Goal: Transaction & Acquisition: Book appointment/travel/reservation

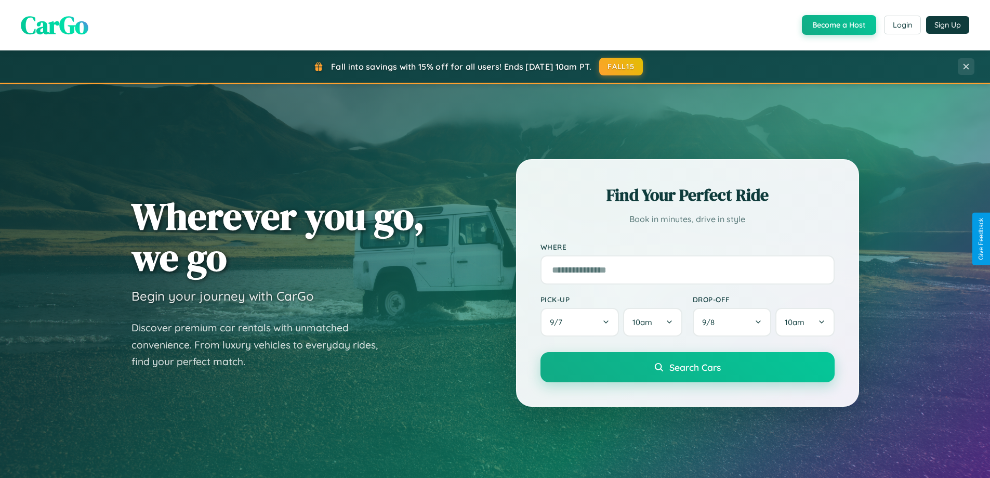
scroll to position [448, 0]
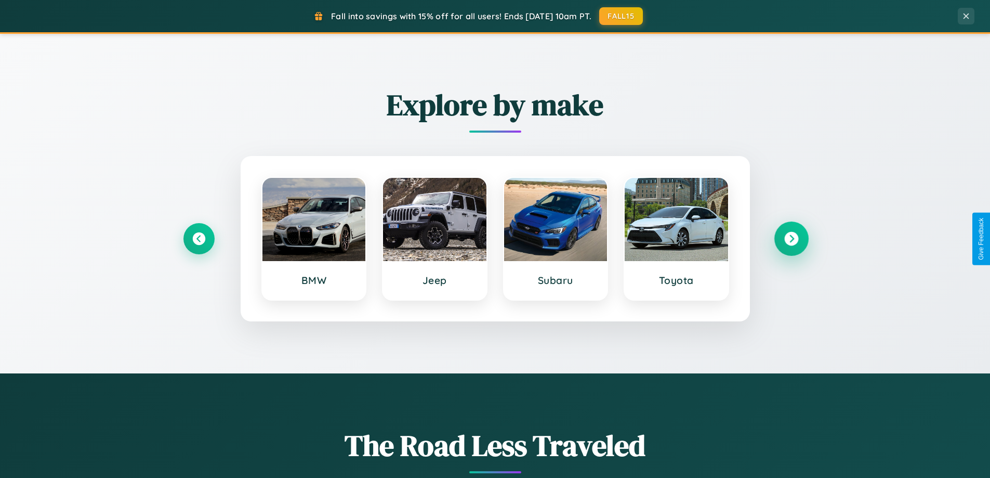
click at [791, 239] on icon at bounding box center [792, 239] width 14 height 14
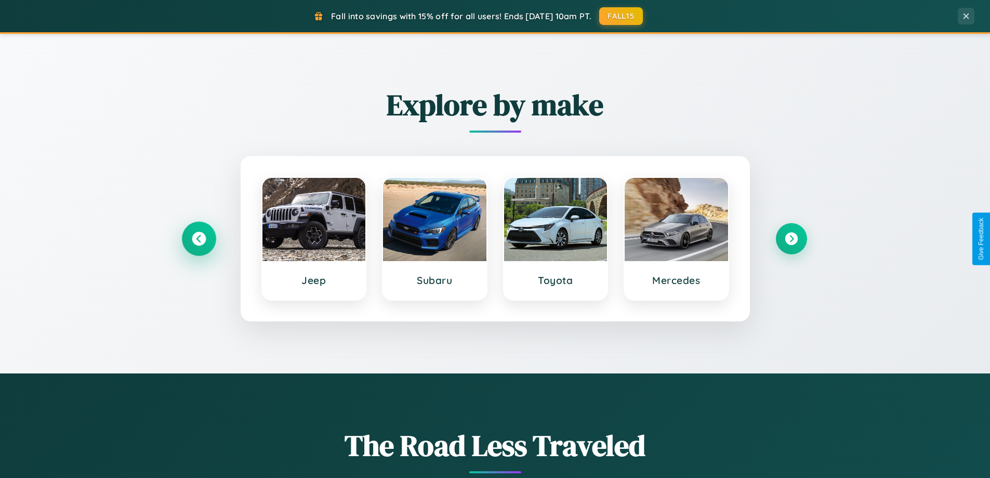
click at [199, 239] on icon at bounding box center [199, 239] width 14 height 14
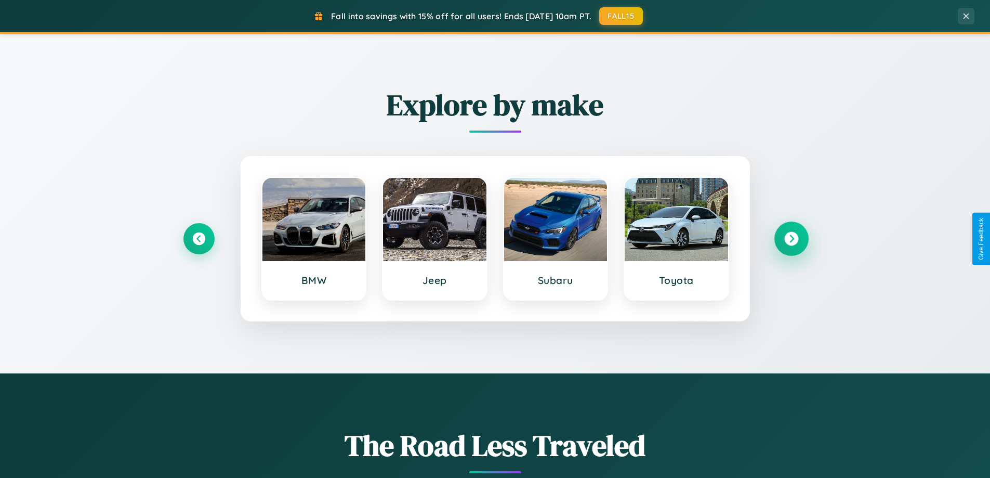
click at [791, 239] on icon at bounding box center [792, 239] width 14 height 14
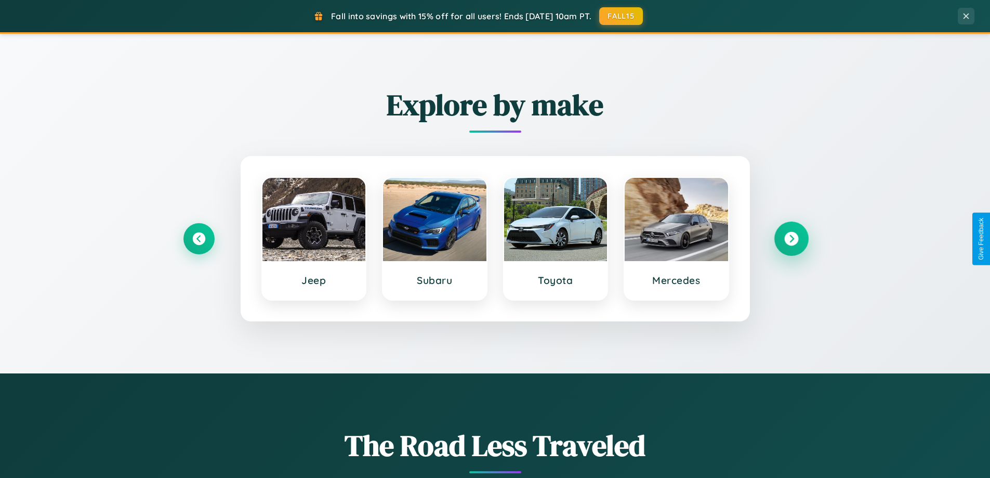
click at [791, 239] on icon at bounding box center [792, 239] width 14 height 14
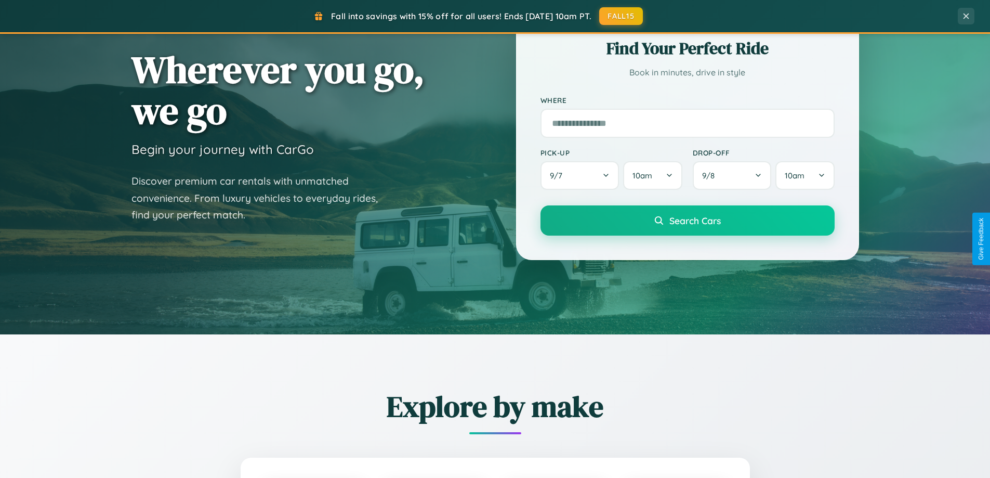
scroll to position [31, 0]
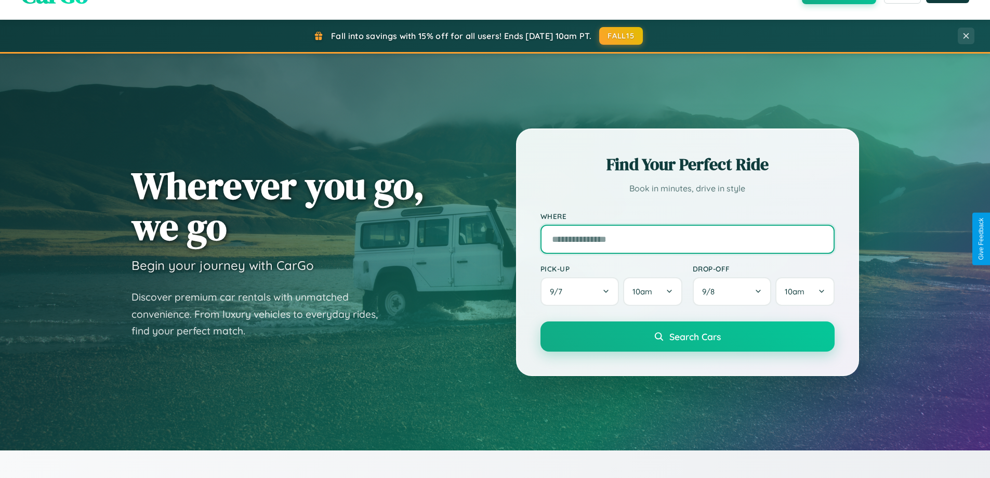
click at [687, 239] on input "text" at bounding box center [688, 239] width 294 height 29
type input "**********"
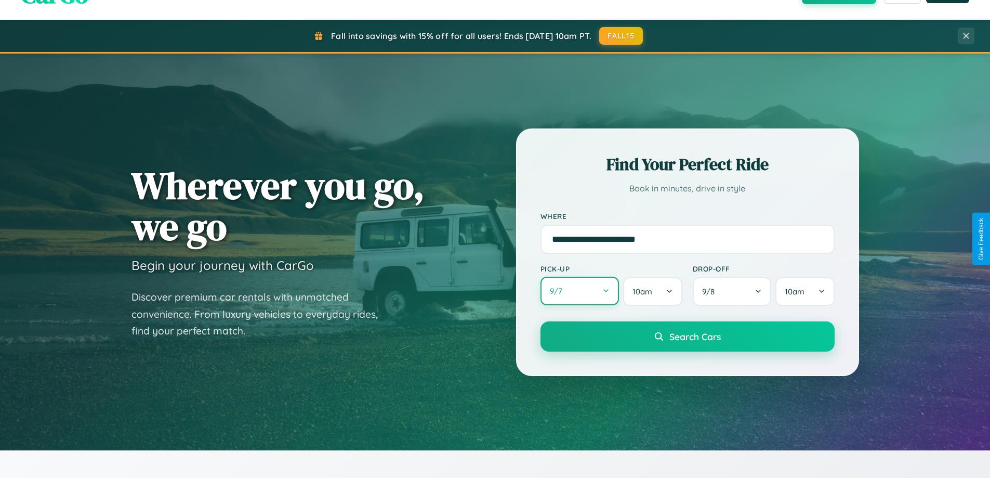
click at [580, 291] on button "9 / 7" at bounding box center [580, 291] width 79 height 29
select select "*"
select select "****"
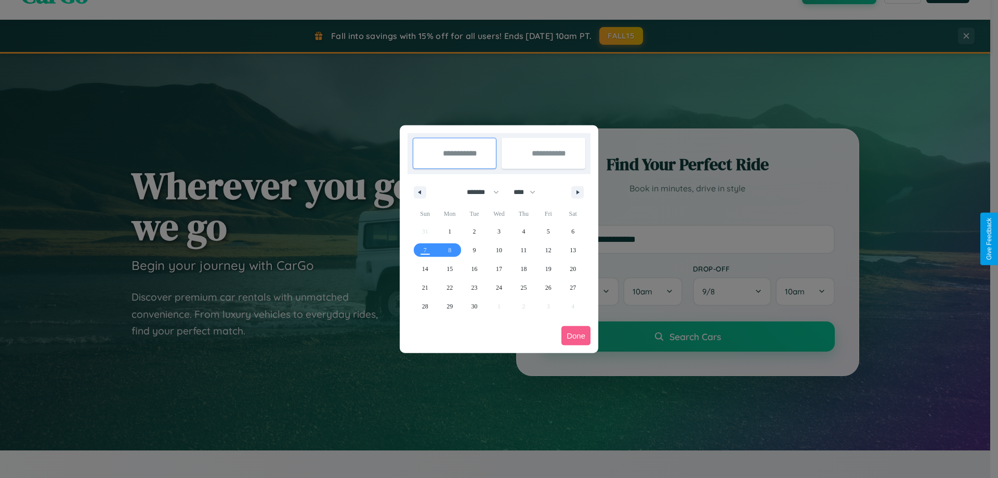
drag, startPoint x: 478, startPoint y: 192, endPoint x: 499, endPoint y: 208, distance: 26.6
click at [478, 192] on select "******* ******** ***** ***** *** **** **** ****** ********* ******* ******** **…" at bounding box center [481, 192] width 44 height 17
select select "*"
drag, startPoint x: 529, startPoint y: 192, endPoint x: 499, endPoint y: 208, distance: 34.4
click at [529, 192] on select "**** **** **** **** **** **** **** **** **** **** **** **** **** **** **** ****…" at bounding box center [523, 192] width 31 height 17
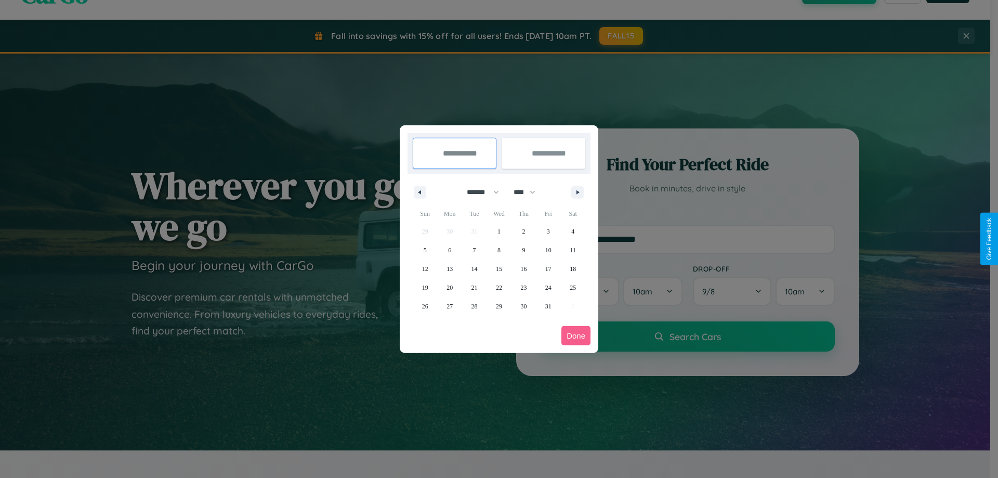
select select "****"
click at [524, 268] on span "15" at bounding box center [523, 268] width 6 height 19
type input "**********"
click at [573, 287] on span "24" at bounding box center [573, 287] width 6 height 19
type input "**********"
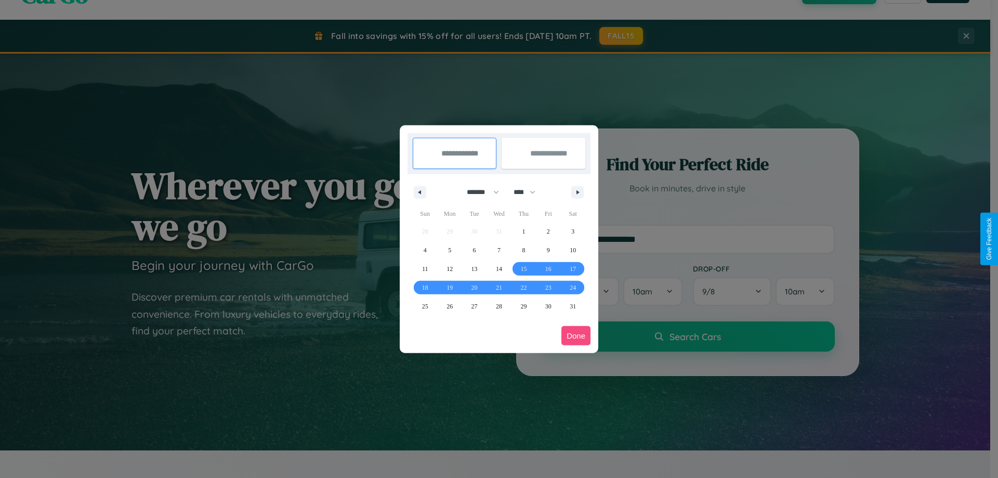
click at [576, 335] on button "Done" at bounding box center [575, 335] width 29 height 19
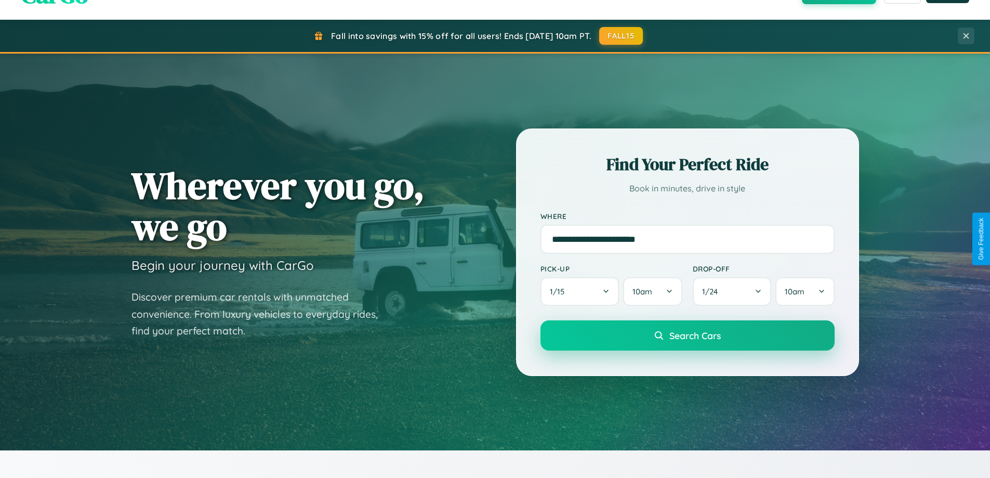
click at [687, 335] on span "Search Cars" at bounding box center [695, 335] width 51 height 11
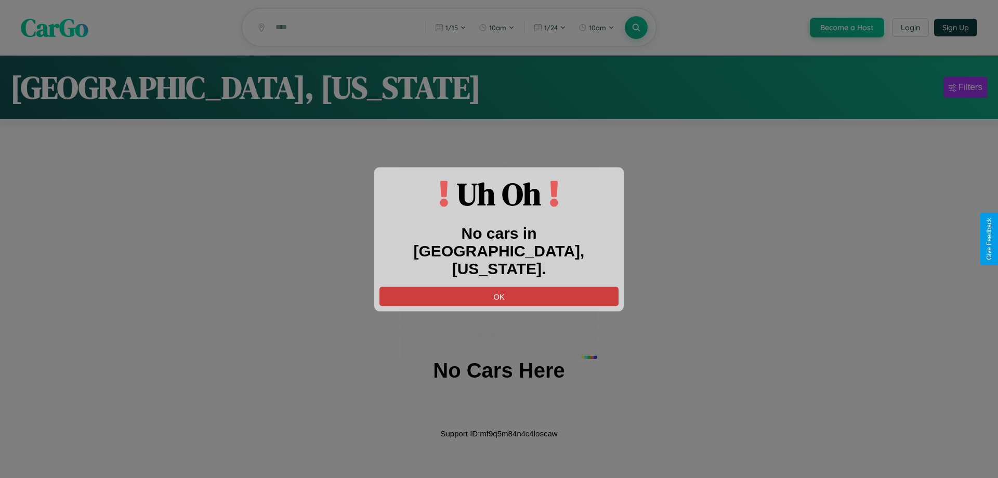
click at [499, 287] on button "OK" at bounding box center [499, 295] width 239 height 19
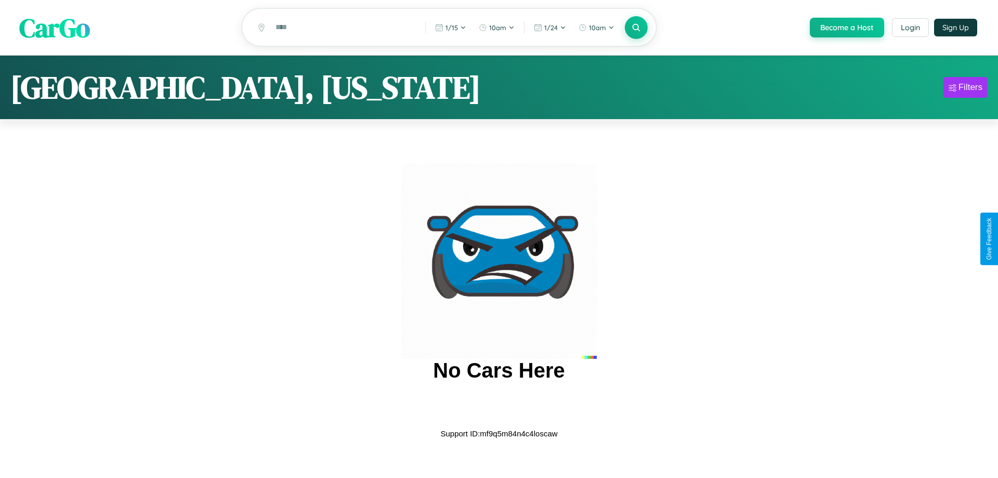
click at [55, 28] on span "CarGo" at bounding box center [54, 27] width 71 height 36
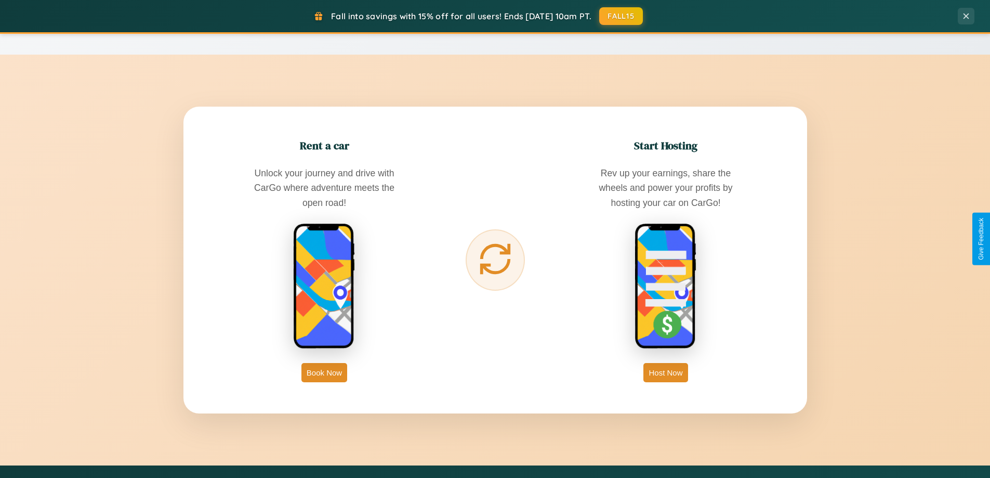
scroll to position [2001, 0]
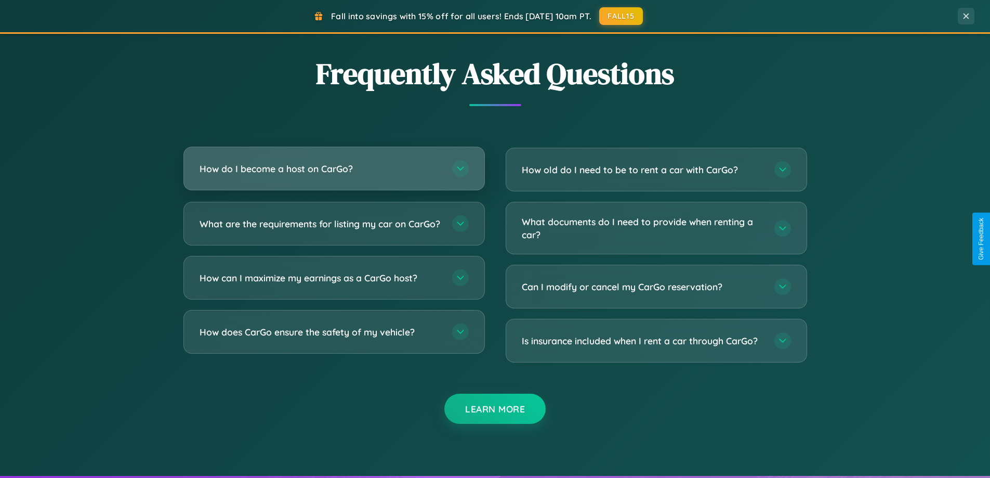
click at [334, 168] on h3 "How do I become a host on CarGo?" at bounding box center [321, 168] width 242 height 13
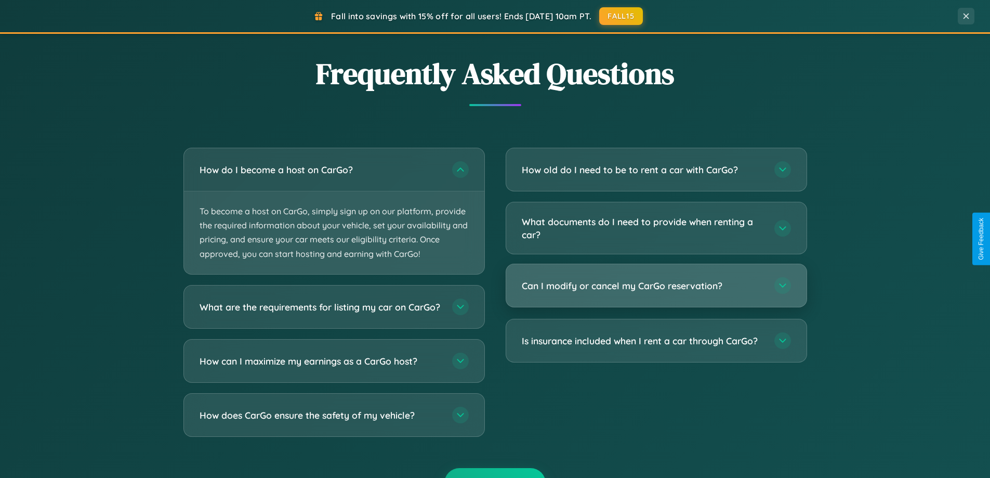
click at [656, 286] on h3 "Can I modify or cancel my CarGo reservation?" at bounding box center [643, 285] width 242 height 13
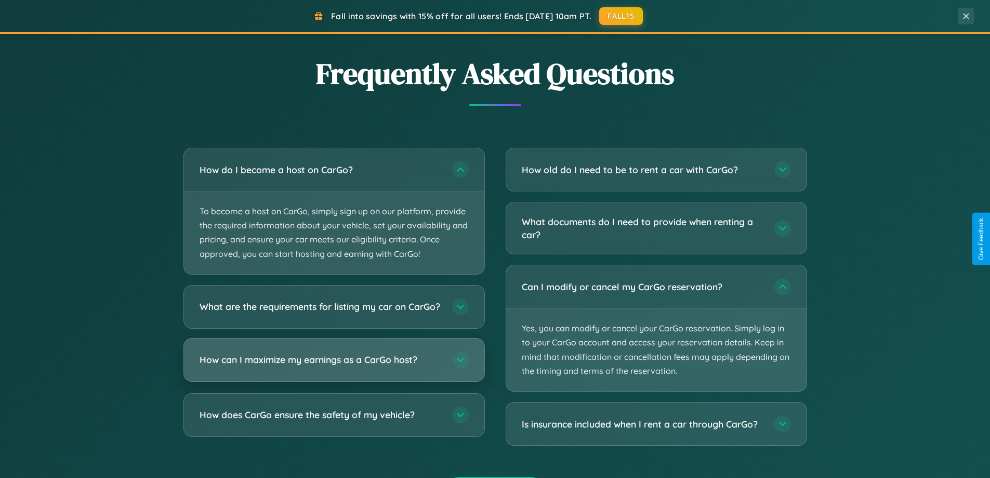
click at [334, 366] on h3 "How can I maximize my earnings as a CarGo host?" at bounding box center [321, 359] width 242 height 13
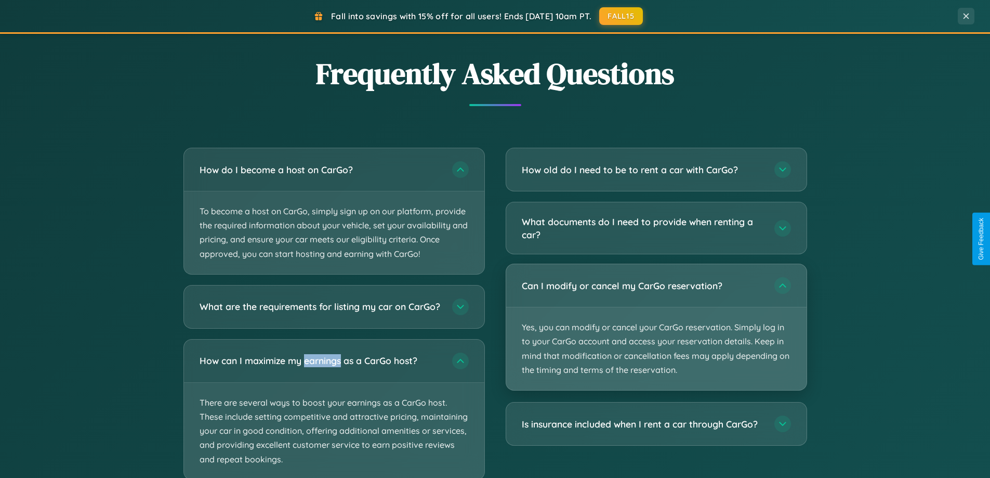
click at [656, 328] on p "Yes, you can modify or cancel your CarGo reservation. Simply log in to your Car…" at bounding box center [656, 348] width 301 height 83
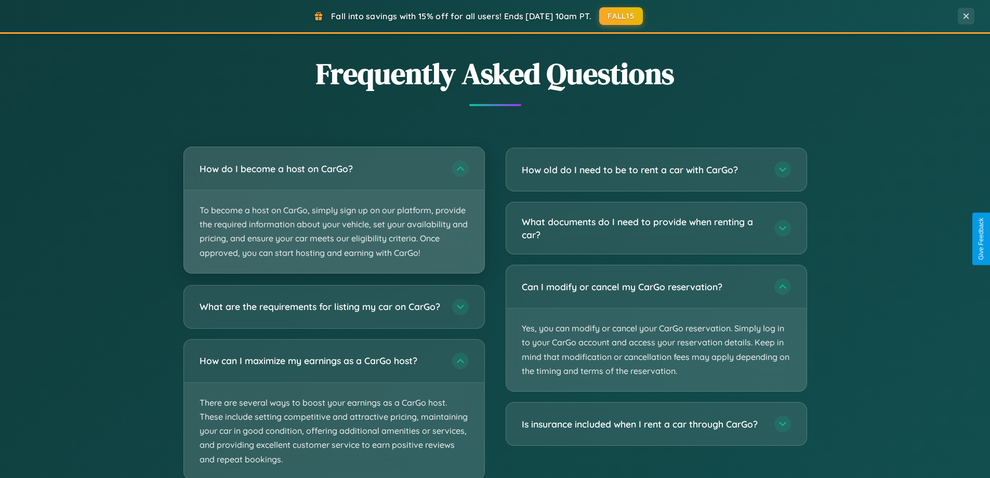
click at [334, 210] on p "To become a host on CarGo, simply sign up on our platform, provide the required…" at bounding box center [334, 231] width 301 height 83
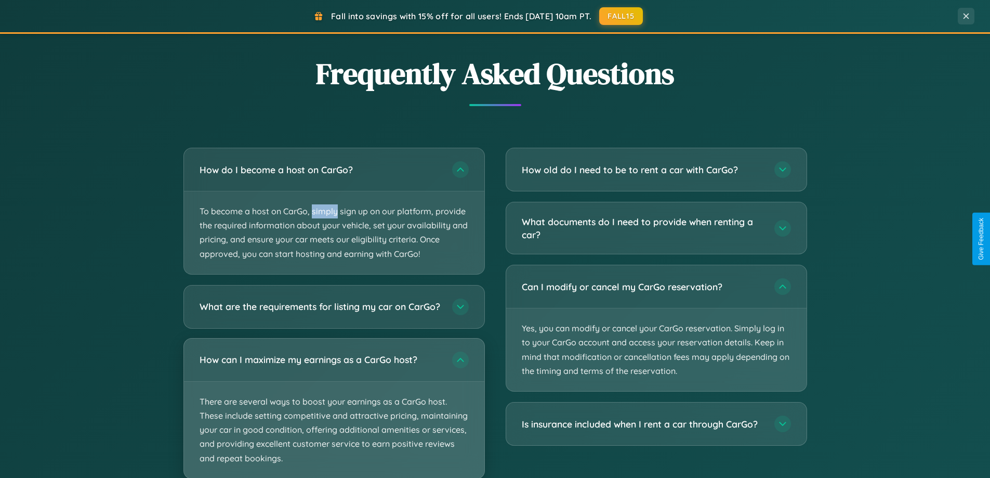
click at [334, 412] on p "There are several ways to boost your earnings as a CarGo host. These include se…" at bounding box center [334, 430] width 301 height 97
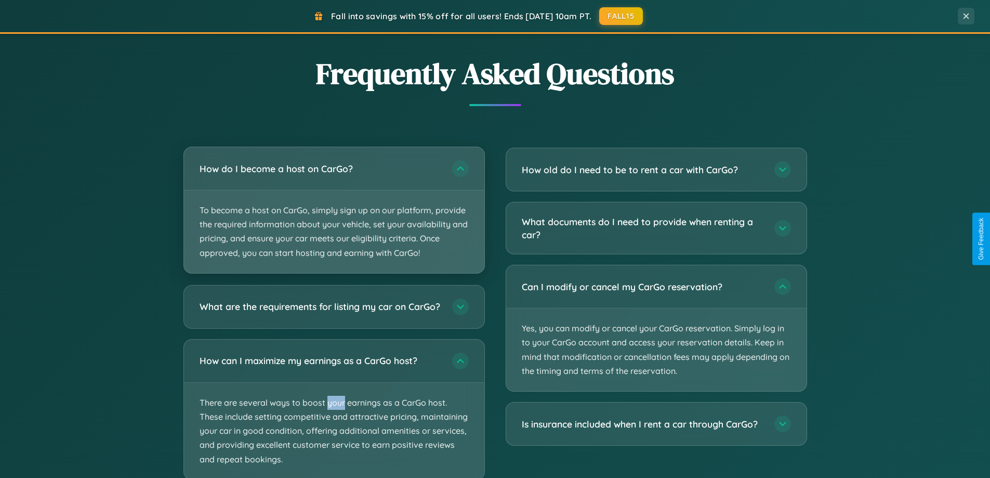
click at [334, 210] on p "To become a host on CarGo, simply sign up on our platform, provide the required…" at bounding box center [334, 231] width 301 height 83
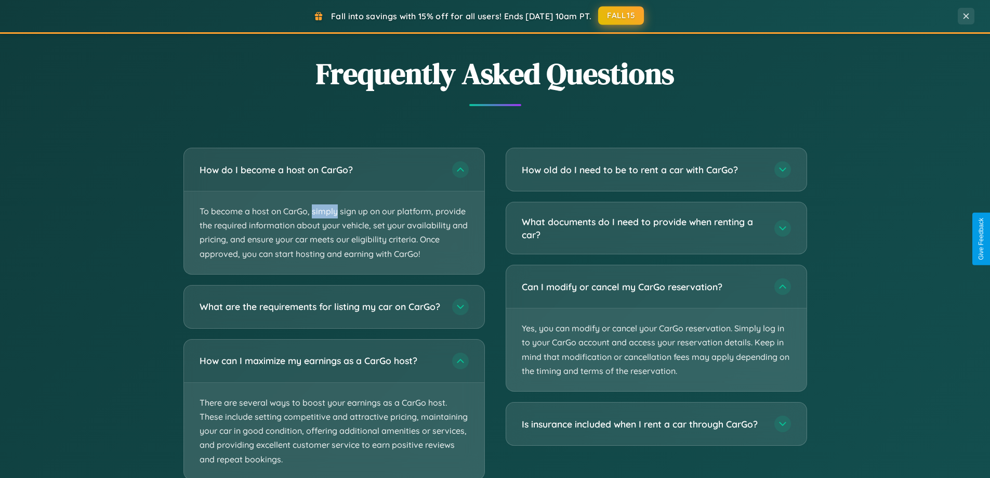
click at [622, 16] on button "FALL15" at bounding box center [621, 15] width 46 height 19
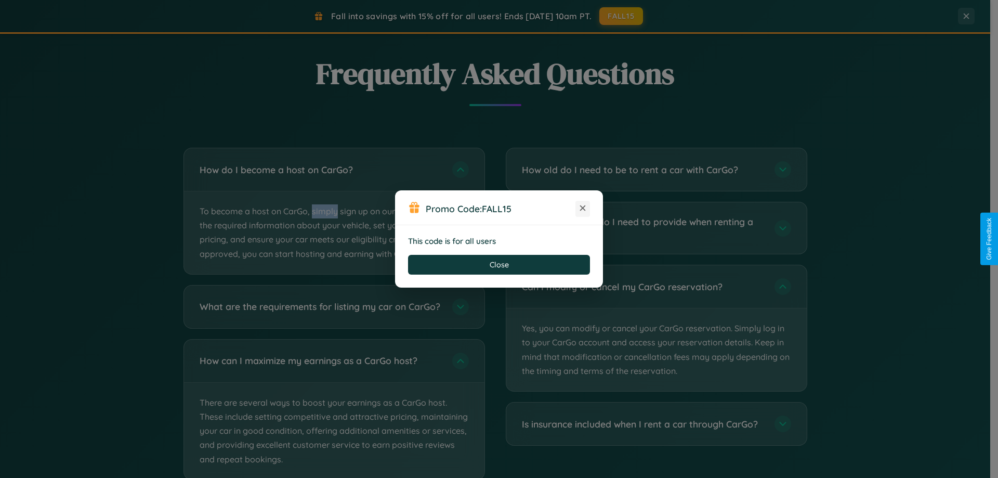
click at [583, 208] on icon at bounding box center [583, 208] width 10 height 10
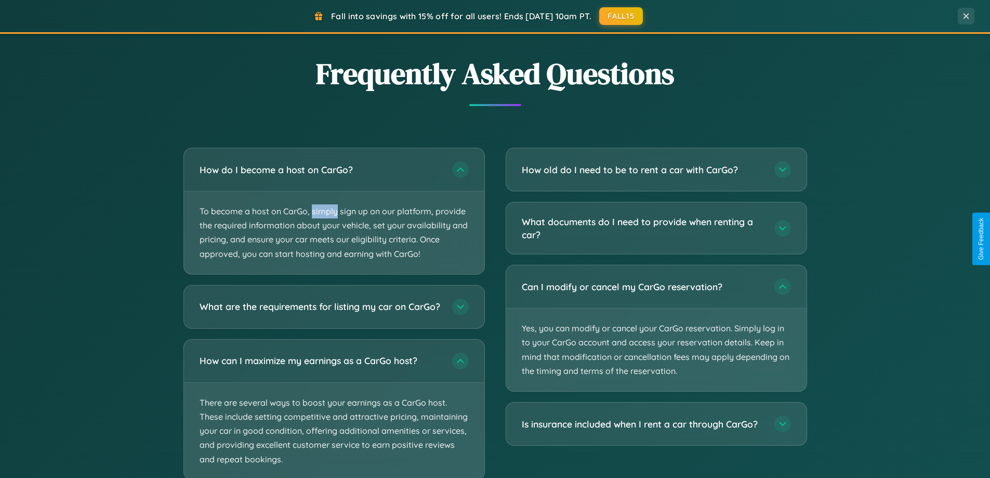
scroll to position [1670, 0]
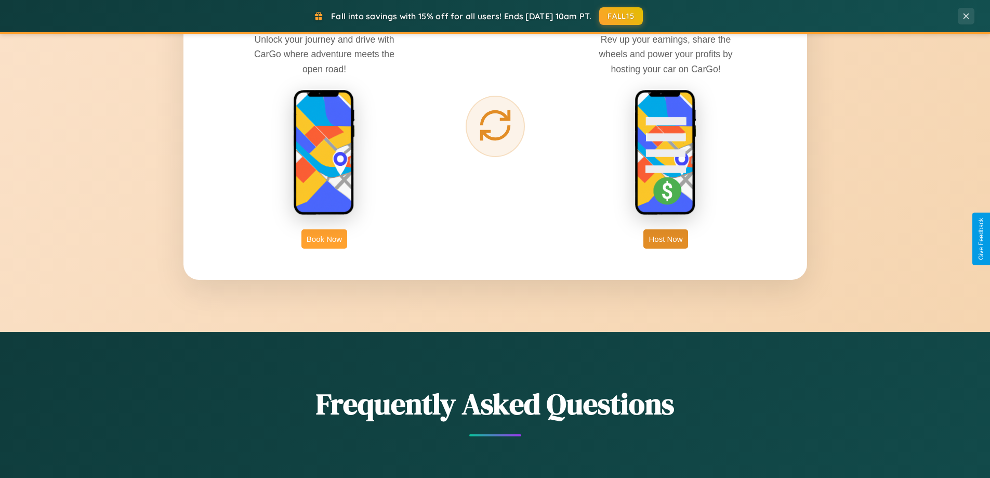
click at [324, 239] on button "Book Now" at bounding box center [325, 238] width 46 height 19
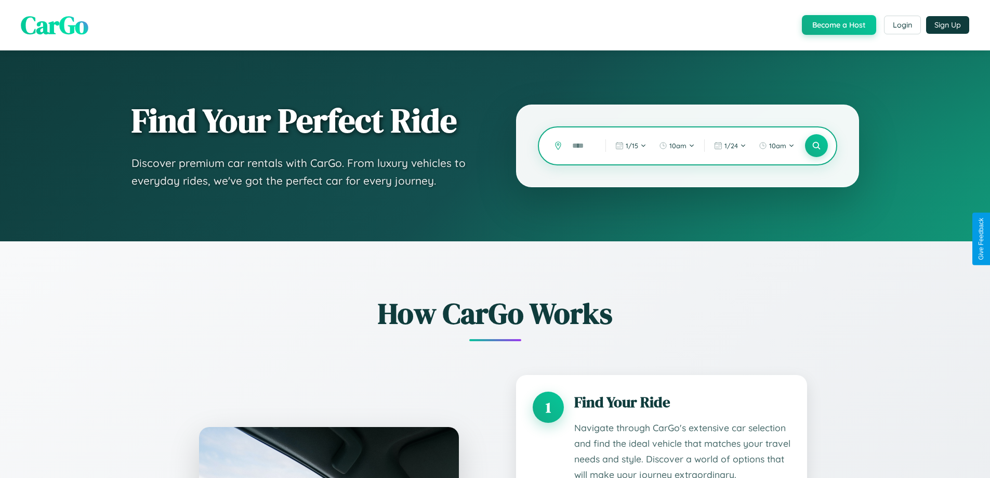
click at [581, 146] on input "text" at bounding box center [581, 146] width 28 height 18
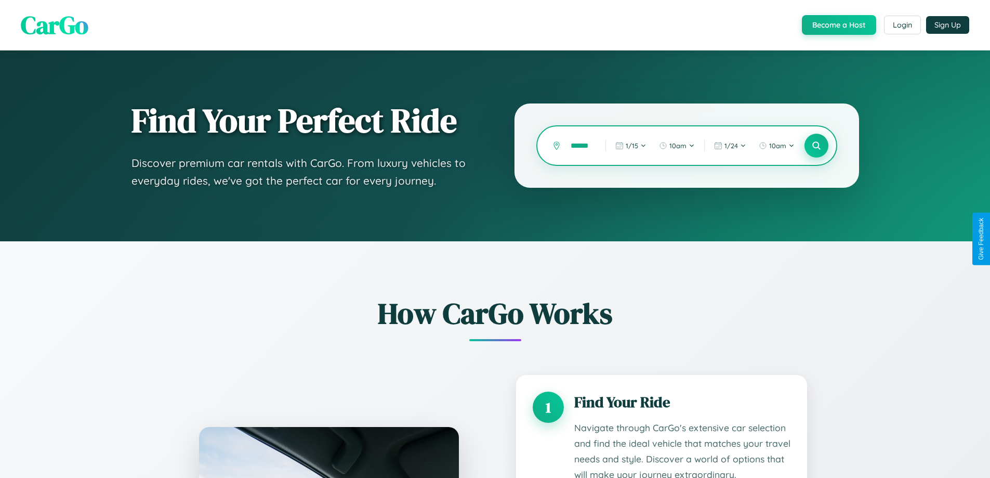
type input "******"
click at [816, 146] on icon at bounding box center [817, 146] width 10 height 10
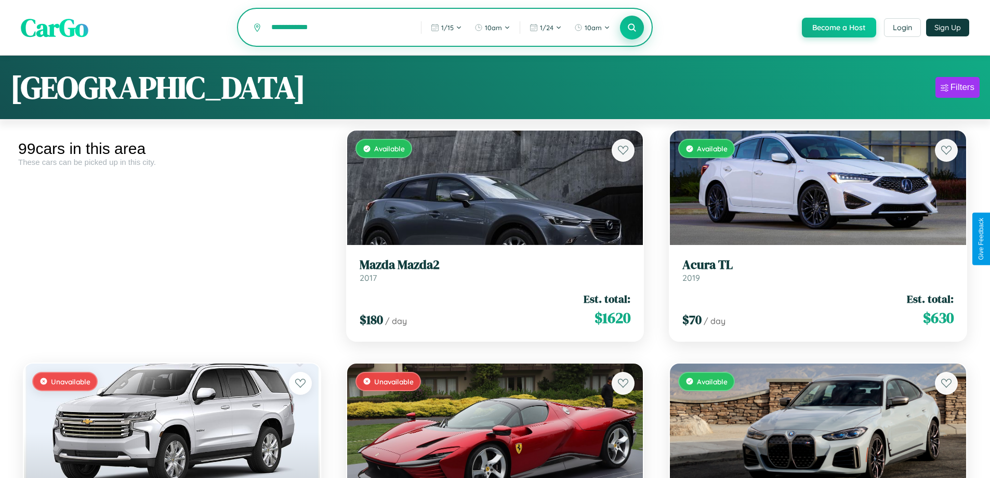
type input "**********"
click at [632, 28] on icon at bounding box center [633, 27] width 10 height 10
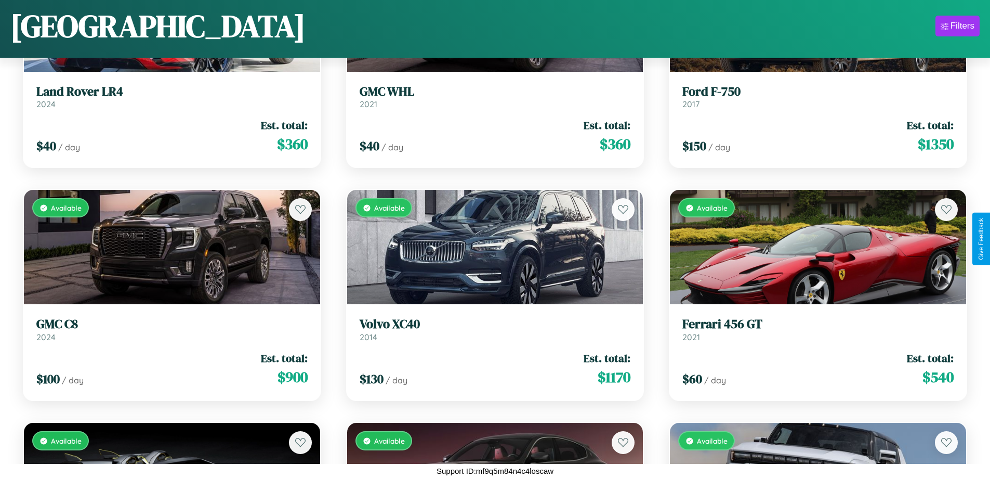
scroll to position [7130, 0]
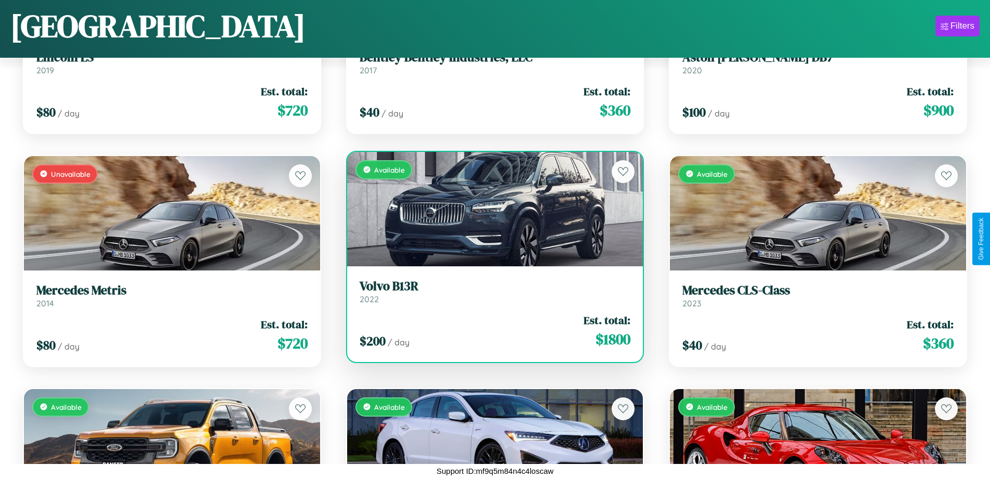
click at [491, 293] on link "Volvo B13R 2022" at bounding box center [495, 291] width 271 height 25
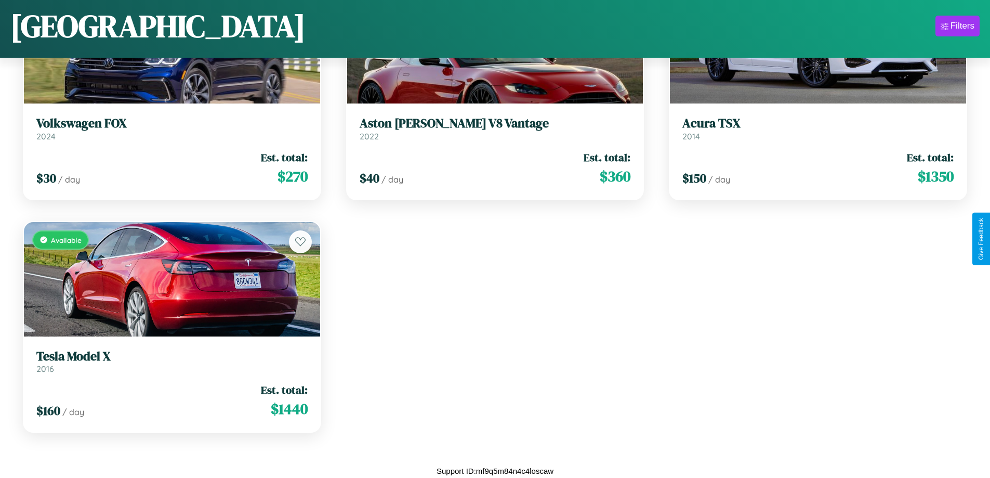
scroll to position [0, 0]
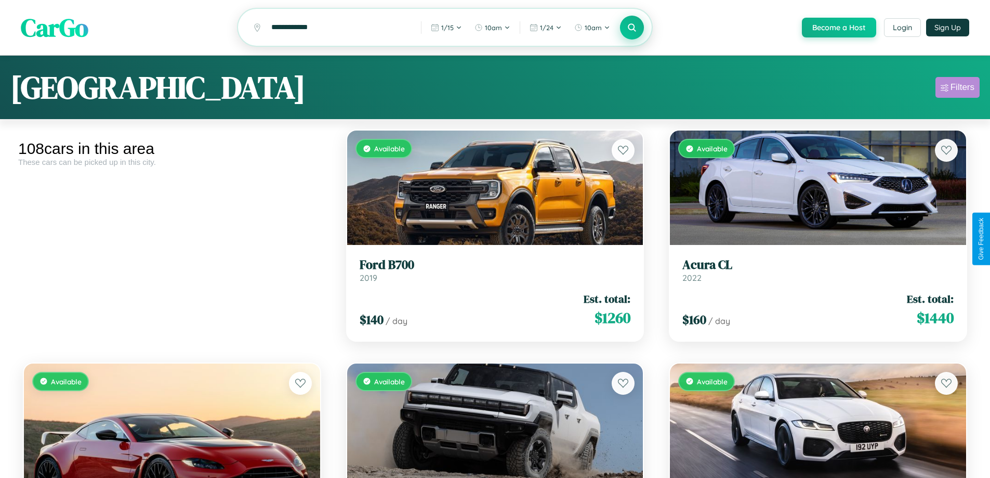
click at [958, 89] on div "Filters" at bounding box center [963, 87] width 24 height 10
